Goal: Transaction & Acquisition: Purchase product/service

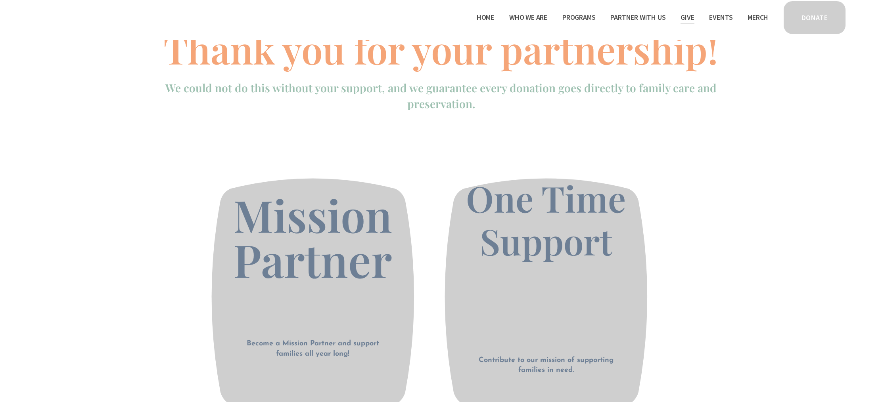
scroll to position [296, 0]
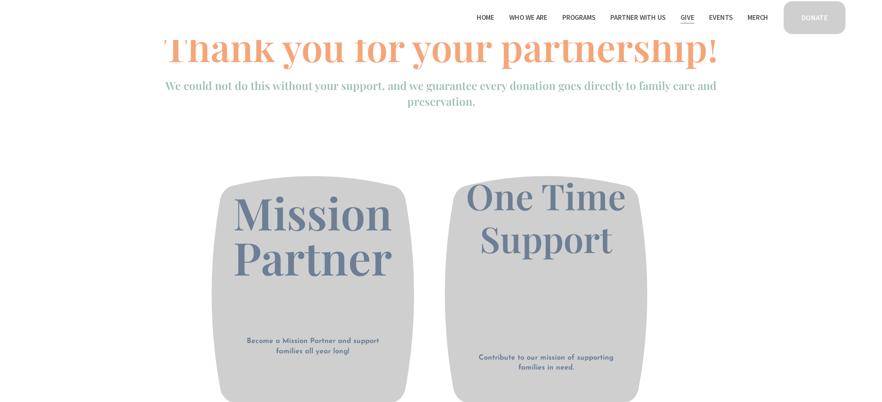
click at [571, 219] on span "One Time Support" at bounding box center [550, 217] width 168 height 90
click at [687, 17] on link "Give" at bounding box center [686, 17] width 13 height 13
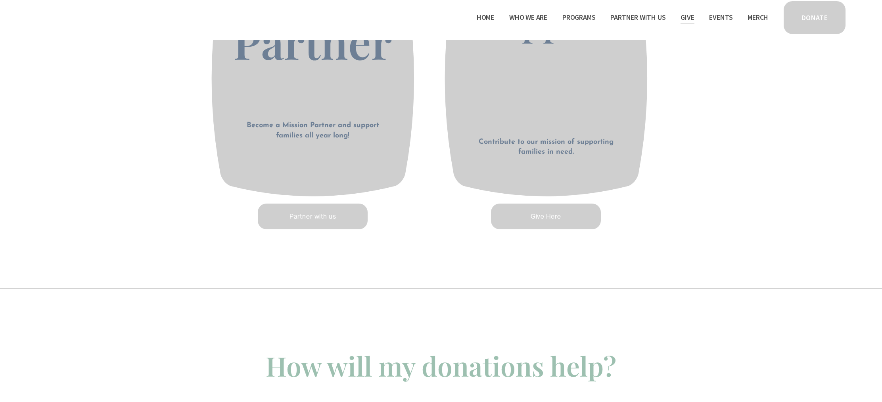
scroll to position [520, 0]
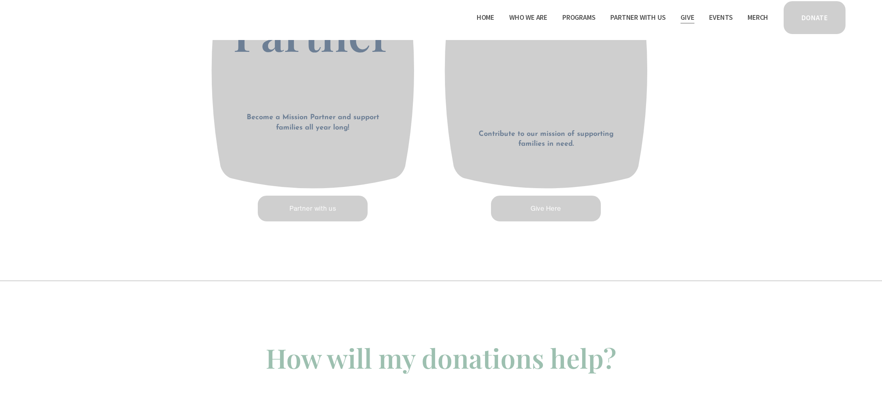
click at [549, 207] on link "Give Here" at bounding box center [546, 209] width 112 height 28
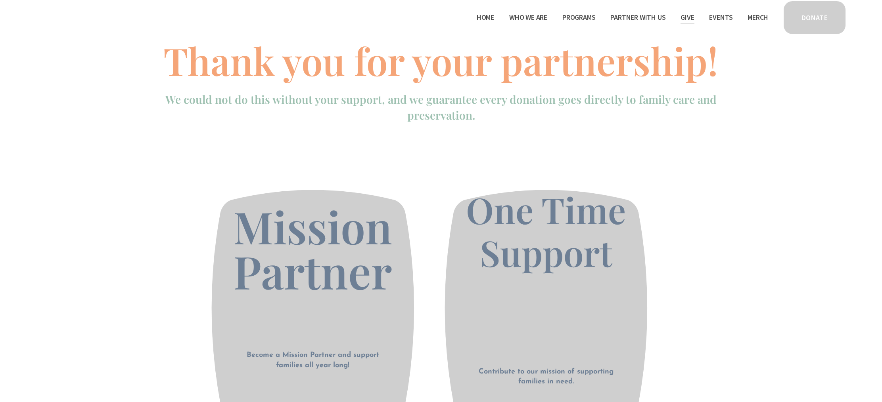
scroll to position [0, 0]
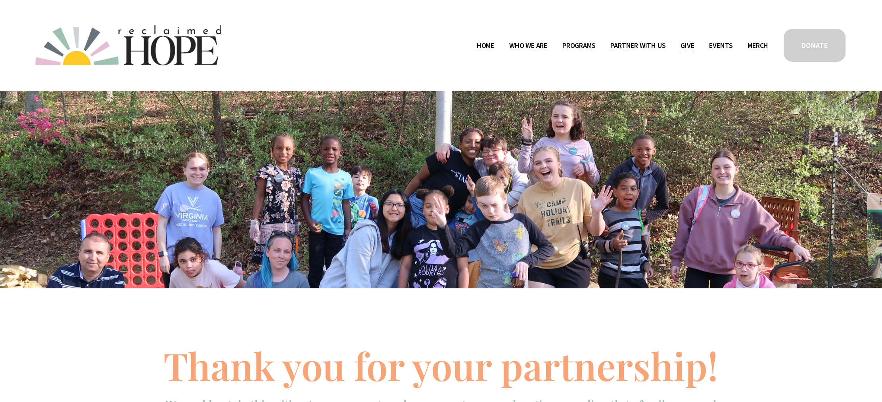
click at [483, 44] on link "Home" at bounding box center [485, 45] width 17 height 13
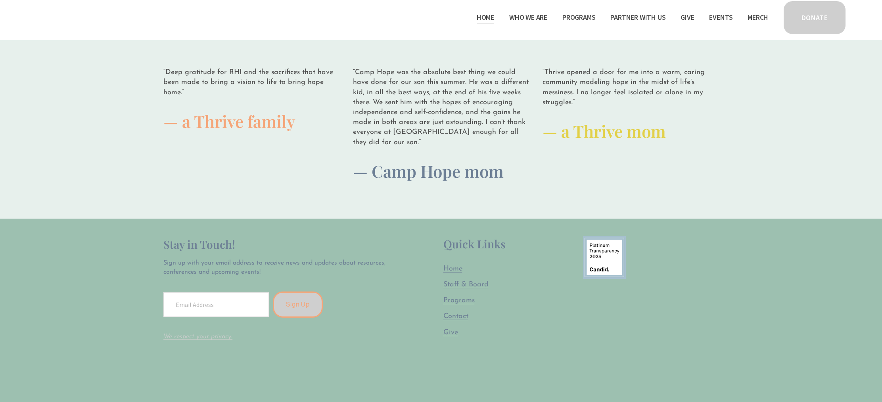
scroll to position [2298, 0]
click at [457, 313] on span "Contact" at bounding box center [455, 316] width 25 height 7
